Goal: Obtain resource: Download file/media

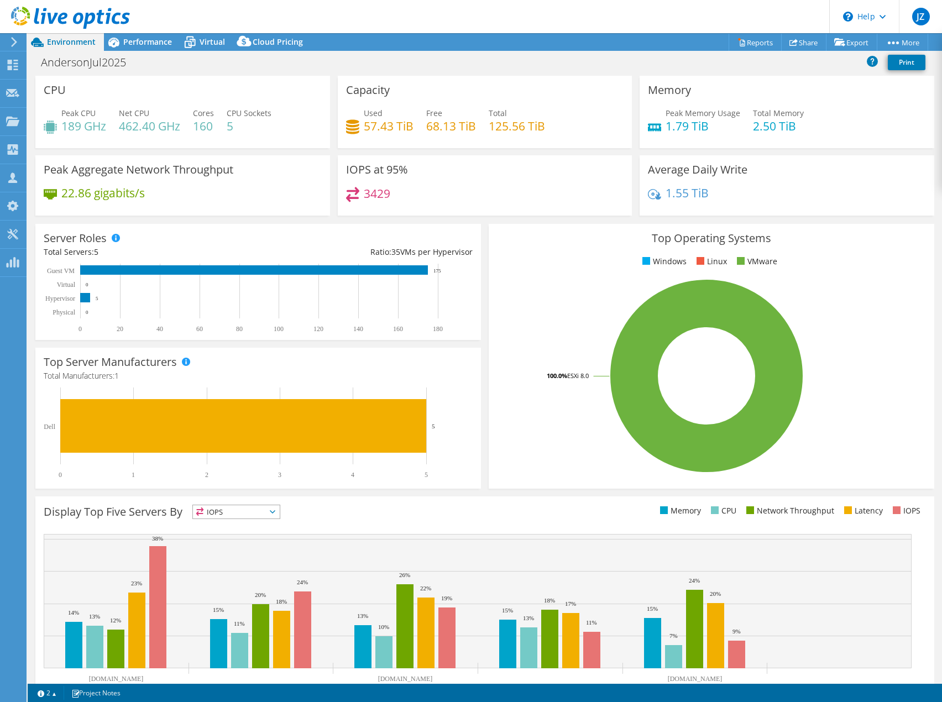
select select "USD"
click at [148, 39] on span "Performance" at bounding box center [147, 41] width 49 height 11
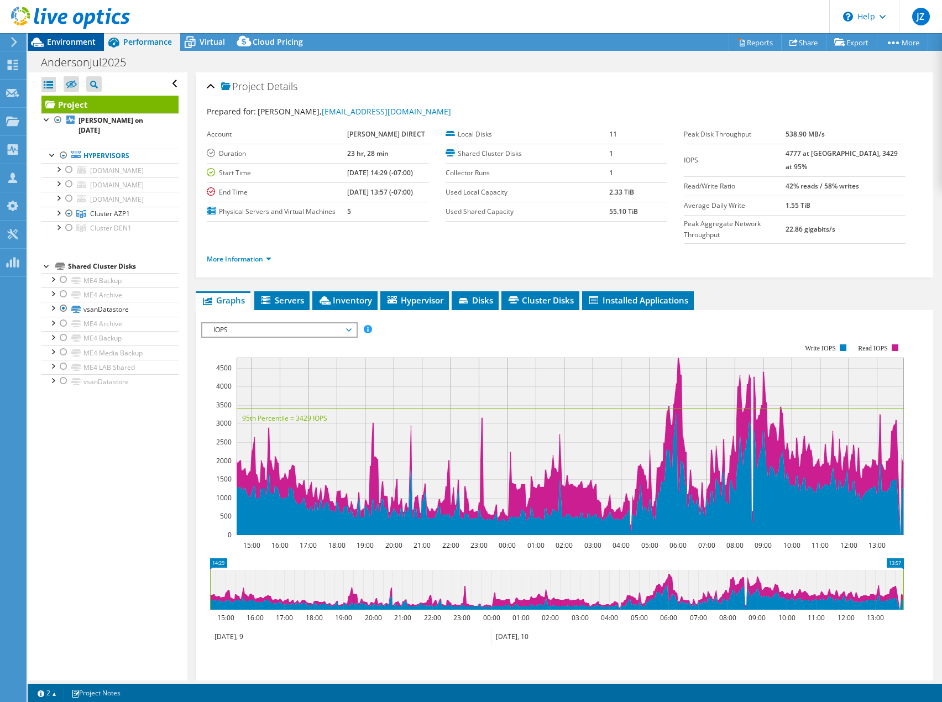
click at [82, 41] on span "Environment" at bounding box center [71, 41] width 49 height 11
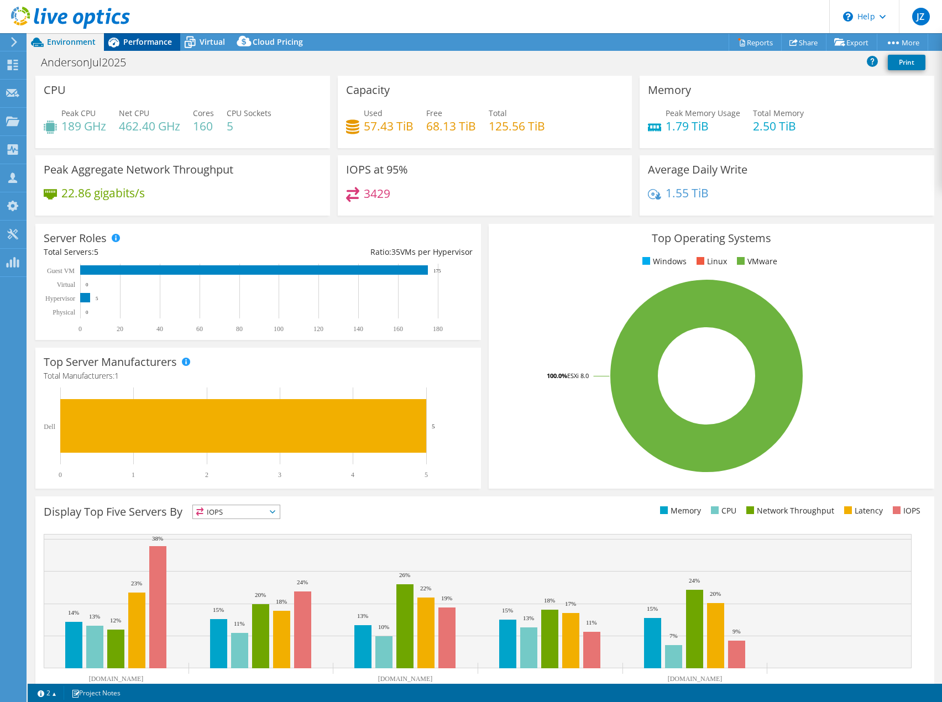
click at [158, 43] on span "Performance" at bounding box center [147, 41] width 49 height 11
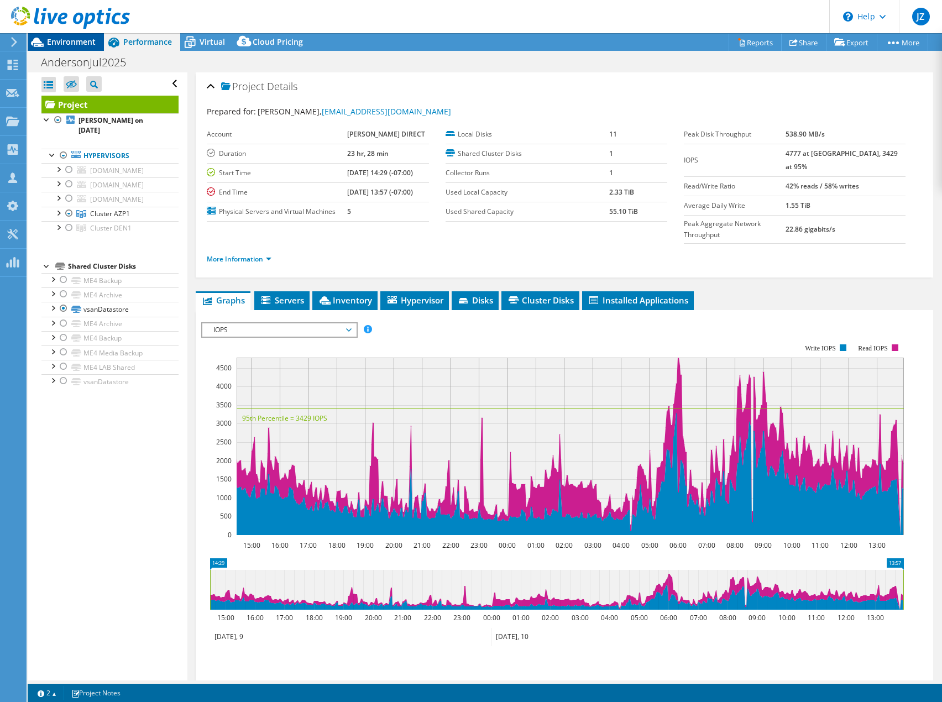
click at [65, 44] on span "Environment" at bounding box center [71, 41] width 49 height 11
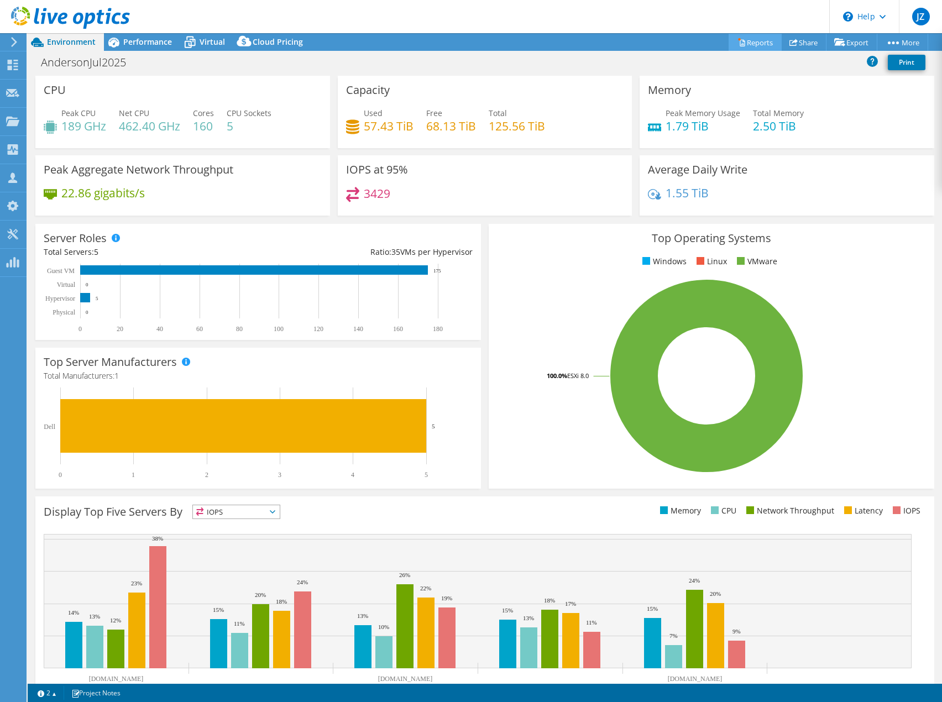
click at [756, 44] on link "Reports" at bounding box center [755, 42] width 53 height 17
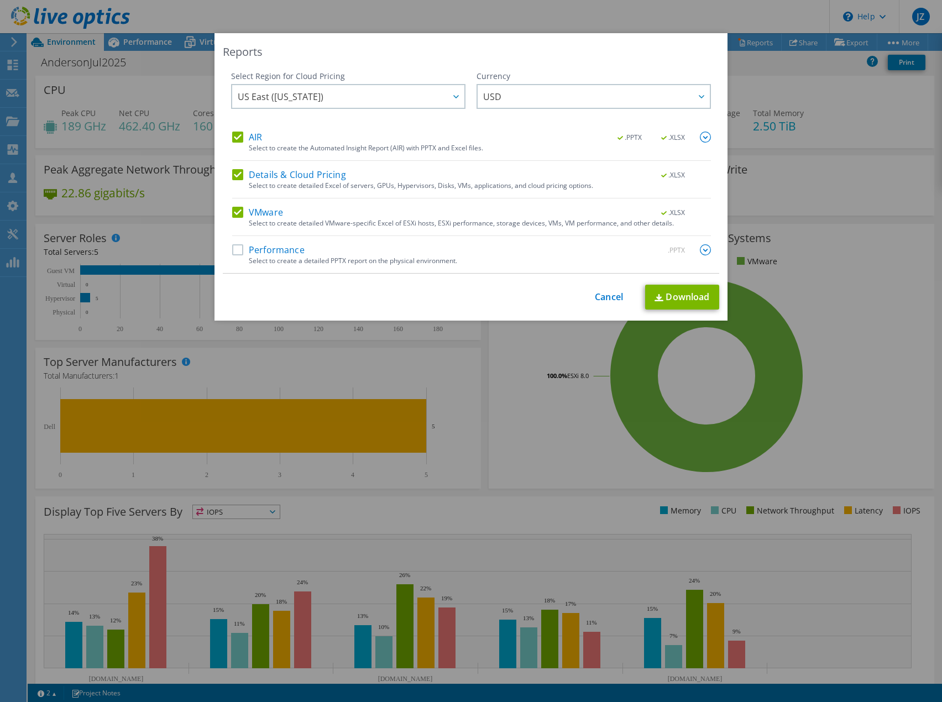
click at [232, 140] on label "AIR" at bounding box center [247, 137] width 30 height 11
click at [0, 0] on input "AIR" at bounding box center [0, 0] width 0 height 0
click at [233, 171] on label "Details & Cloud Pricing" at bounding box center [289, 174] width 114 height 11
click at [0, 0] on input "Details & Cloud Pricing" at bounding box center [0, 0] width 0 height 0
click at [677, 302] on link "Download" at bounding box center [682, 297] width 74 height 25
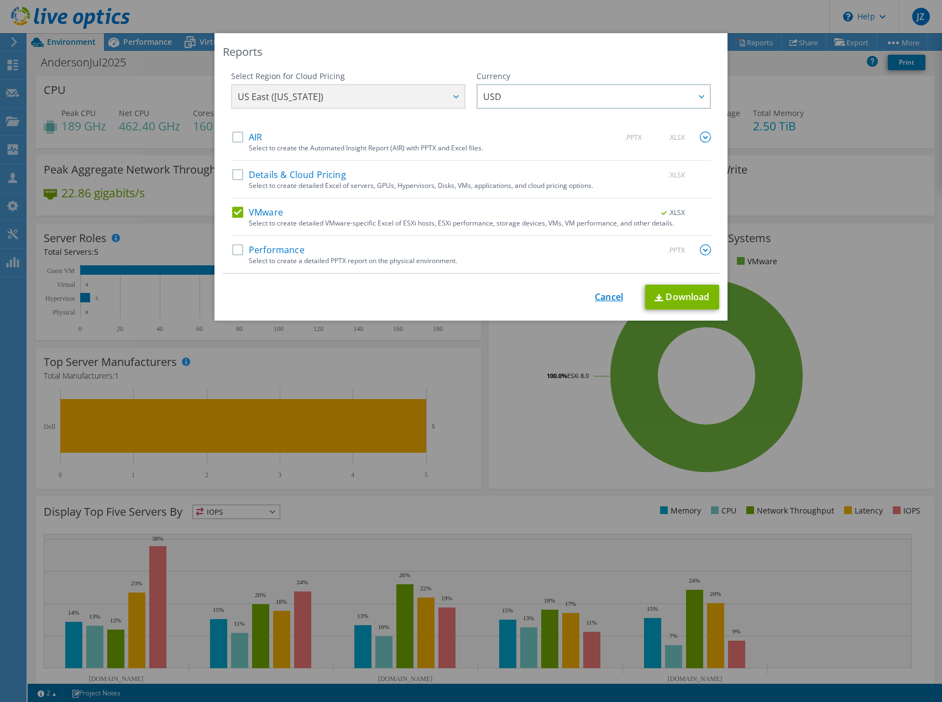
click at [607, 294] on link "Cancel" at bounding box center [609, 297] width 28 height 11
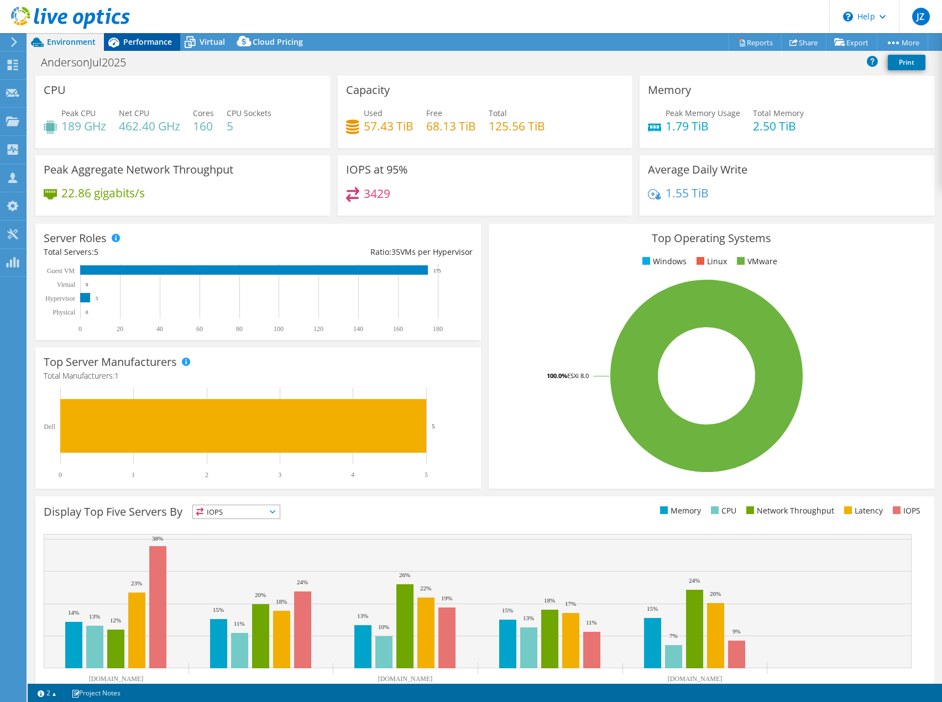
click at [133, 43] on span "Performance" at bounding box center [147, 41] width 49 height 11
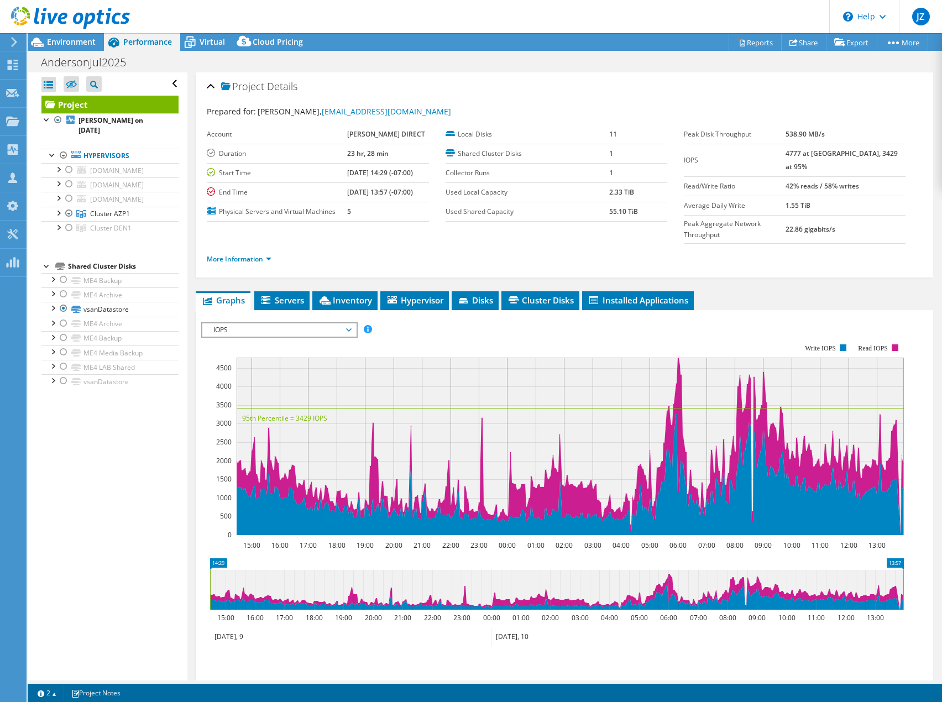
click at [65, 500] on div "Open All Close All Hide Excluded Nodes Project Tree Filter" at bounding box center [107, 376] width 159 height 608
click at [90, 43] on span "Environment" at bounding box center [71, 41] width 49 height 11
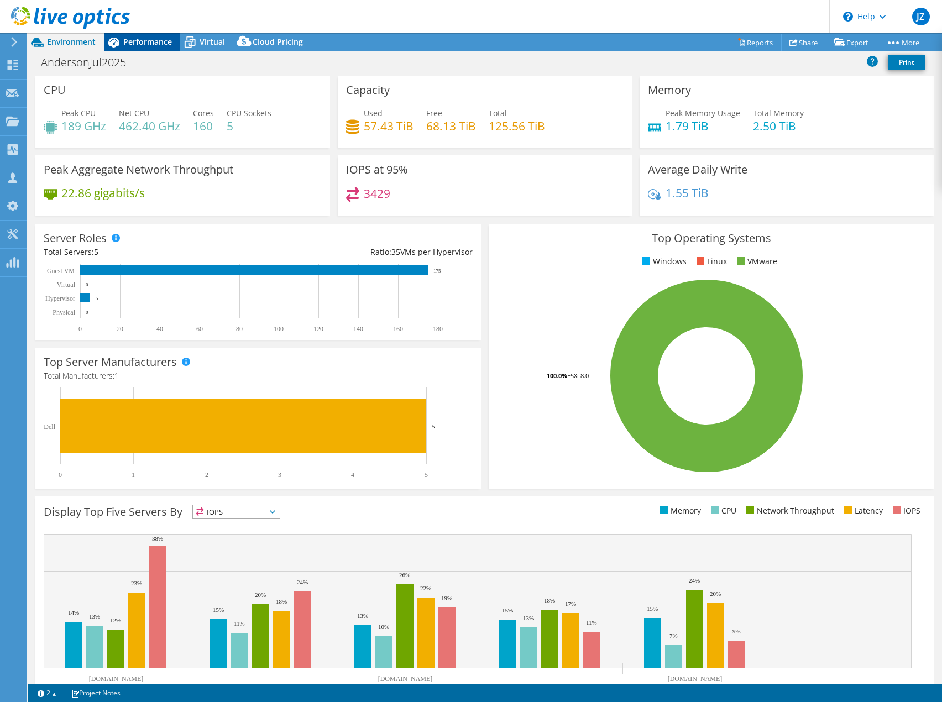
click at [163, 45] on span "Performance" at bounding box center [147, 41] width 49 height 11
